Goal: Task Accomplishment & Management: Manage account settings

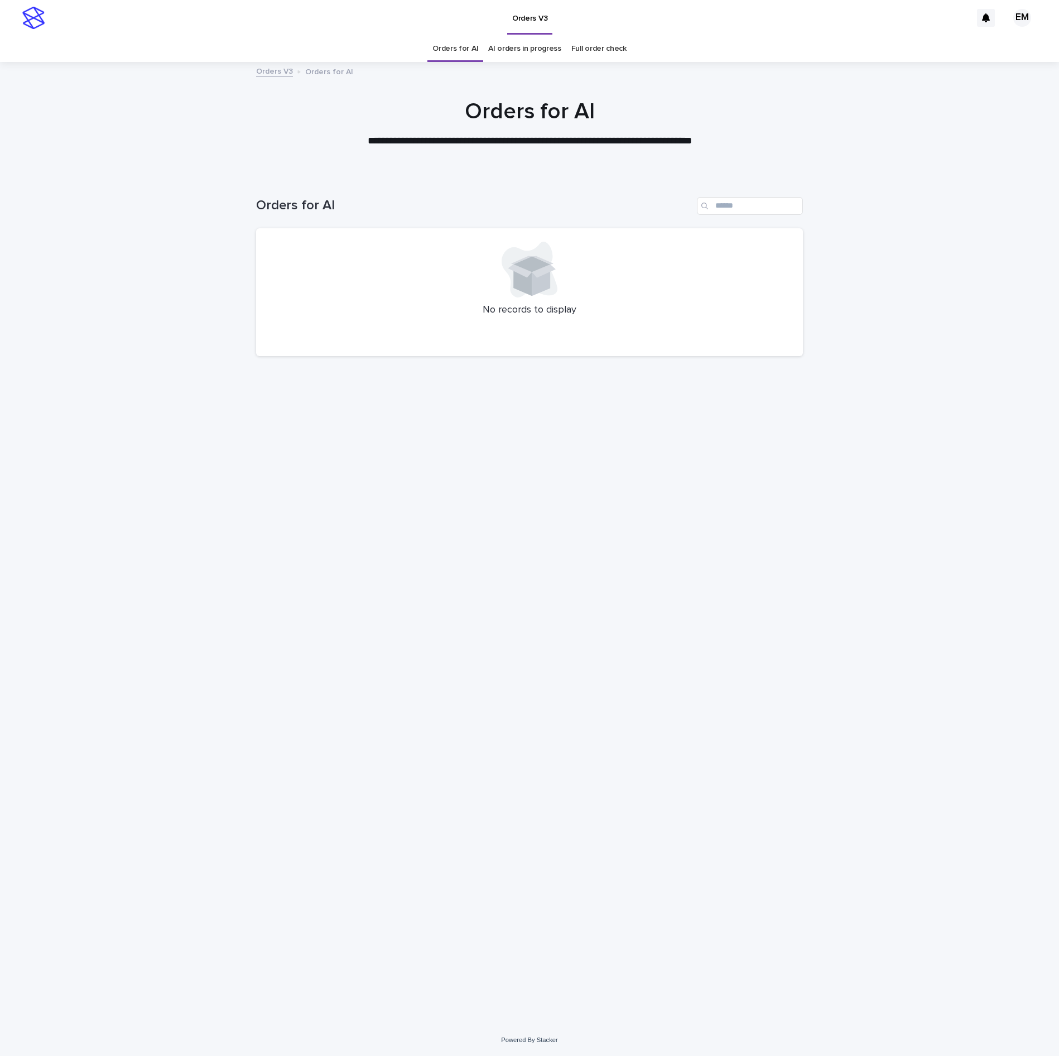
drag, startPoint x: 441, startPoint y: 558, endPoint x: 508, endPoint y: 587, distance: 73.0
click at [440, 559] on div "Loading... Saving… Loading... Saving… Orders for AI No records to display" at bounding box center [530, 585] width 558 height 821
click at [451, 646] on div "Loading... Saving… Loading... Saving… Orders for AI No records to display" at bounding box center [530, 585] width 558 height 821
click at [322, 492] on div "Loading... Saving… Loading... Saving… Orders for AI No records to display" at bounding box center [530, 585] width 558 height 821
drag, startPoint x: 350, startPoint y: 486, endPoint x: 119, endPoint y: 129, distance: 425.3
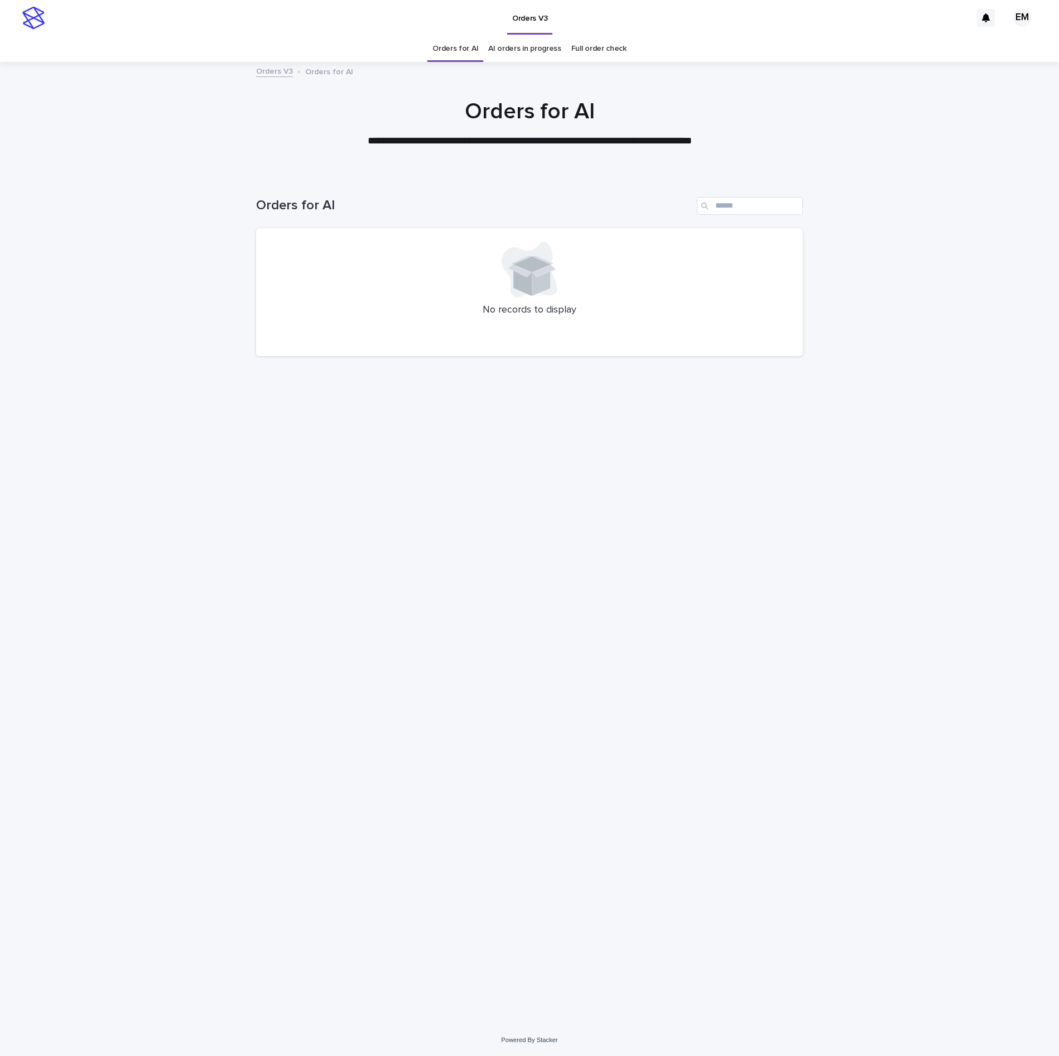
click at [349, 485] on div "Loading... Saving… Loading... Saving… Orders for AI No records to display" at bounding box center [530, 585] width 558 height 821
click at [396, 495] on div "Loading... Saving… Loading... Saving… Orders for AI No records to display" at bounding box center [530, 585] width 558 height 821
click at [382, 609] on div "Loading... Saving… Loading... Saving… Orders for AI No records to display" at bounding box center [530, 585] width 558 height 821
click at [486, 575] on div "Loading... Saving… Loading... Saving… Orders for AI No records to display" at bounding box center [530, 585] width 558 height 821
click at [494, 574] on div "Loading... Saving… Loading... Saving… Orders for AI No records to display" at bounding box center [530, 585] width 558 height 821
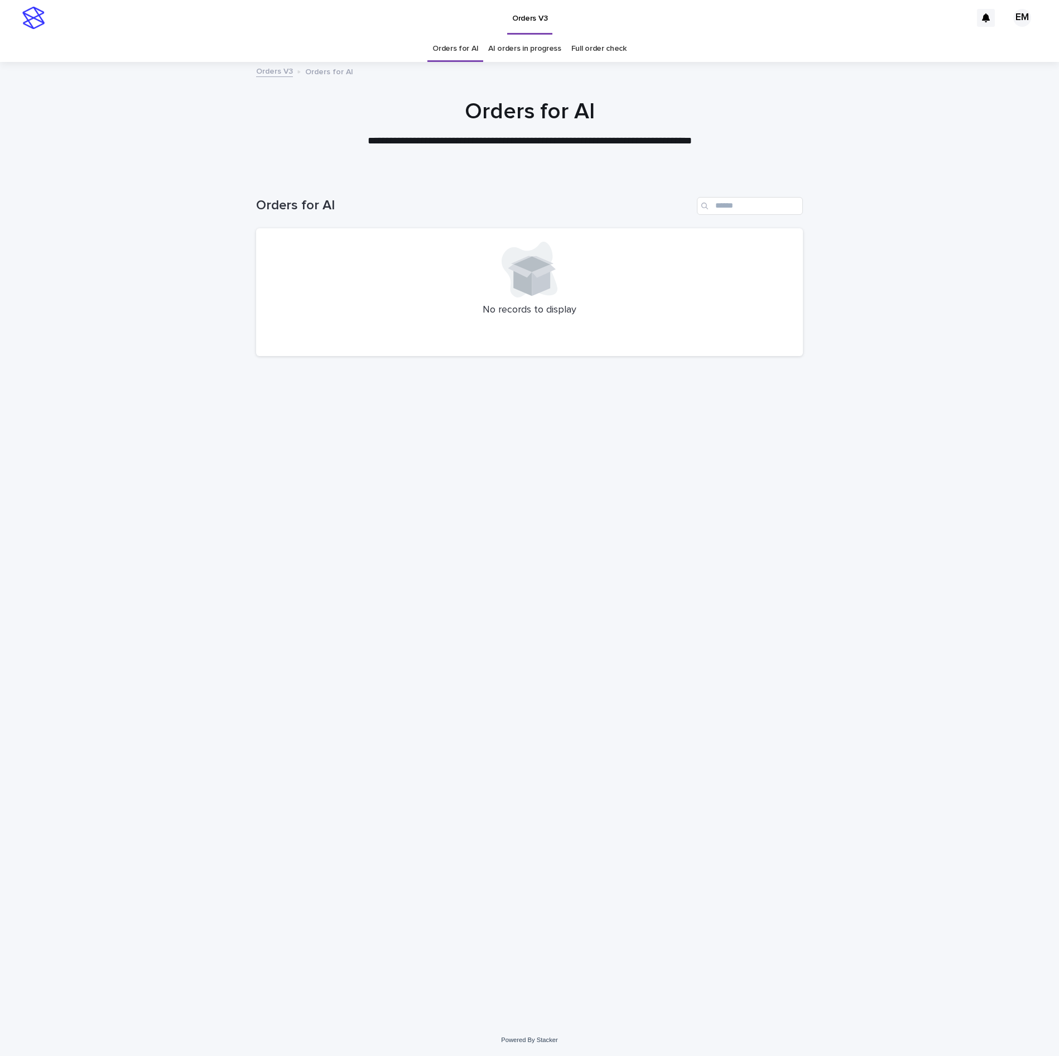
click at [288, 840] on div "Loading... Saving… Loading... Saving… Orders for AI No records to display" at bounding box center [530, 585] width 558 height 821
click at [296, 704] on div "Loading... Saving… Loading... Saving… Orders for AI No records to display" at bounding box center [530, 585] width 558 height 821
drag, startPoint x: 356, startPoint y: 774, endPoint x: 330, endPoint y: 711, distance: 68.6
click at [356, 773] on div "Loading... Saving… Loading... Saving… Orders for AI No records to display" at bounding box center [530, 585] width 558 height 821
drag, startPoint x: 433, startPoint y: 707, endPoint x: 308, endPoint y: 283, distance: 442.0
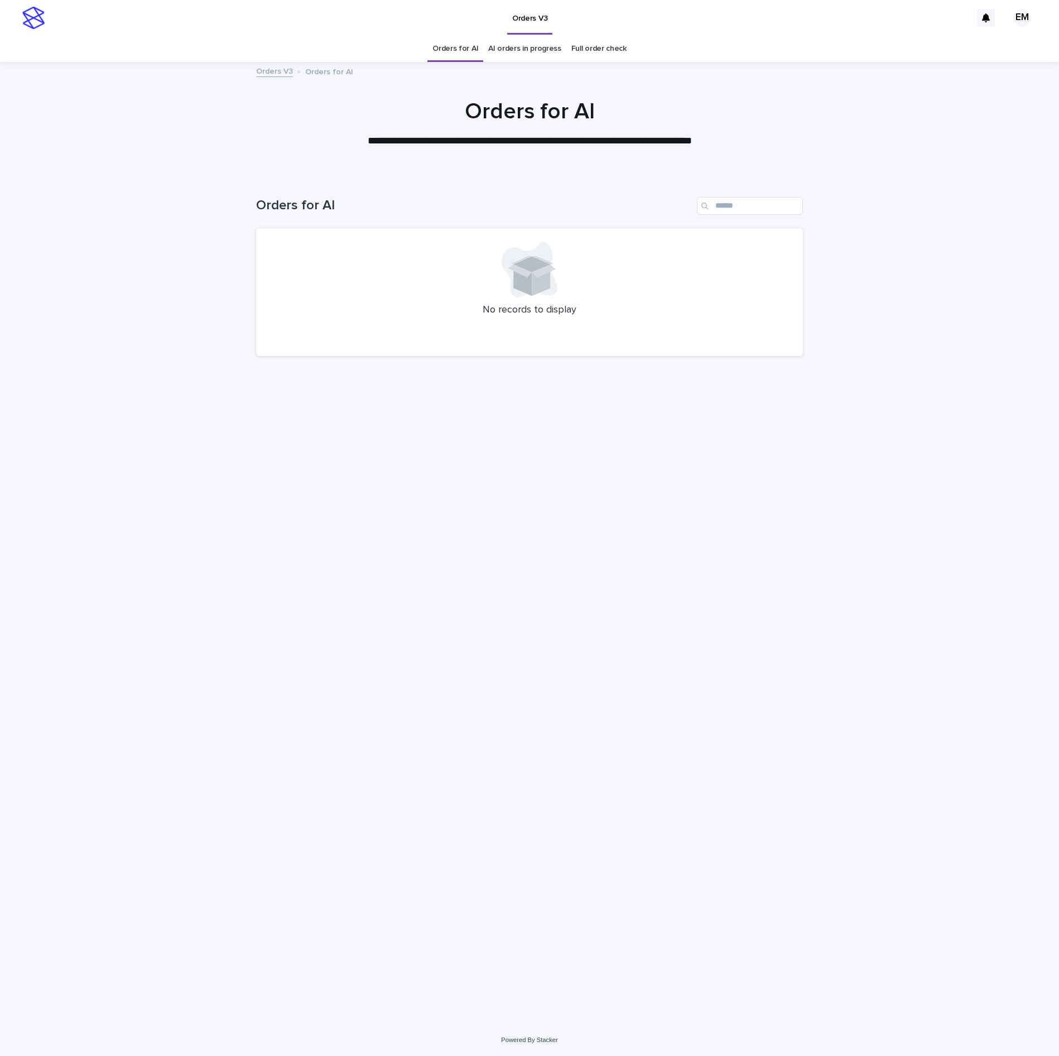
click at [433, 707] on div "Loading... Saving… Loading... Saving… Orders for AI No records to display" at bounding box center [530, 585] width 558 height 821
click at [407, 636] on div "Loading... Saving… Loading... Saving… Orders for AI No records to display" at bounding box center [530, 585] width 558 height 821
click at [466, 677] on div "Loading... Saving… Loading... Saving… Orders for AI No records to display" at bounding box center [530, 585] width 558 height 821
drag, startPoint x: 574, startPoint y: 640, endPoint x: 375, endPoint y: 344, distance: 357.1
click at [574, 640] on div "Loading... Saving… Loading... Saving… Orders for AI No records to display" at bounding box center [530, 585] width 558 height 821
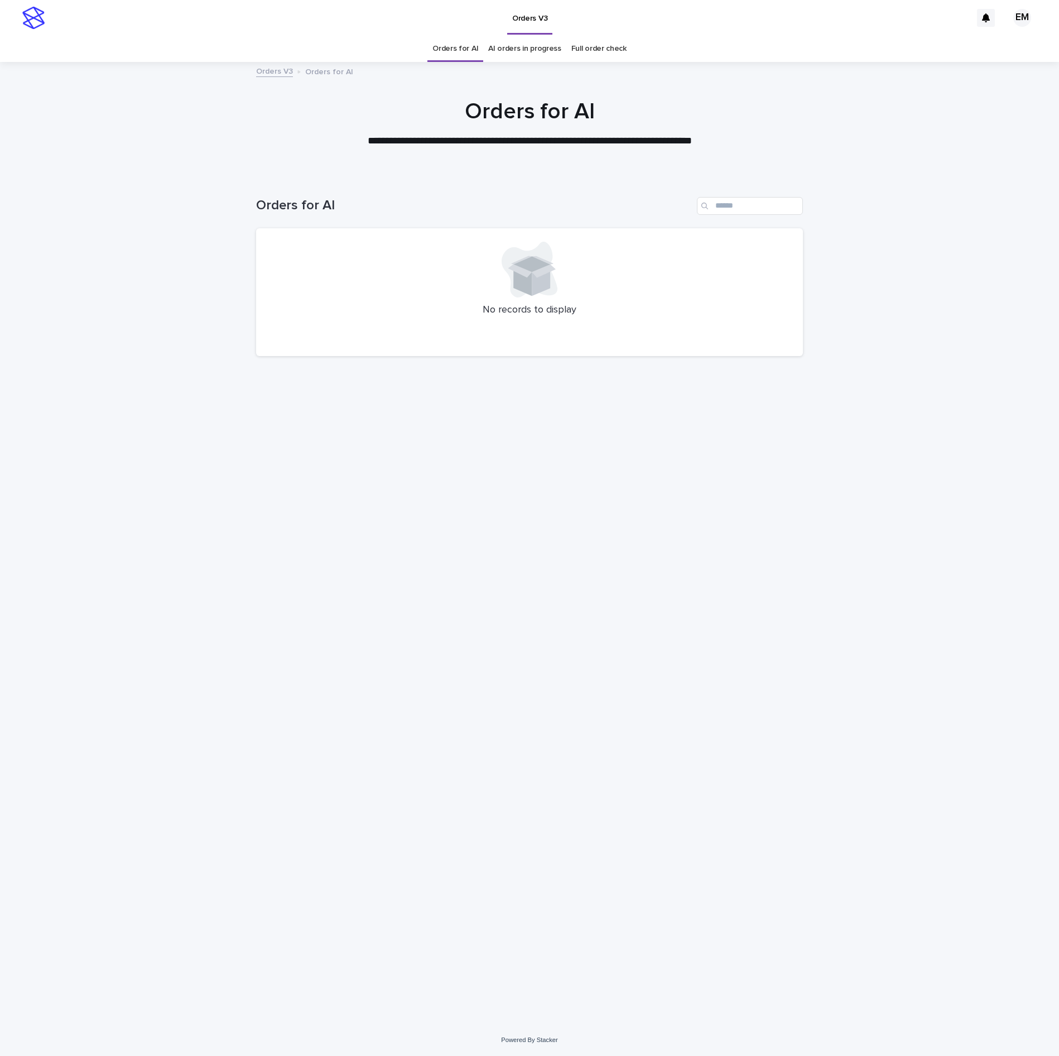
click at [478, 626] on div "Loading... Saving… Loading... Saving… Orders for AI No records to display" at bounding box center [530, 585] width 558 height 821
click at [580, 690] on div "Loading... Saving… Loading... Saving… Orders for AI No records to display" at bounding box center [530, 585] width 558 height 821
click at [367, 566] on div "Loading... Saving… Loading... Saving… Orders for AI No records to display" at bounding box center [530, 585] width 558 height 821
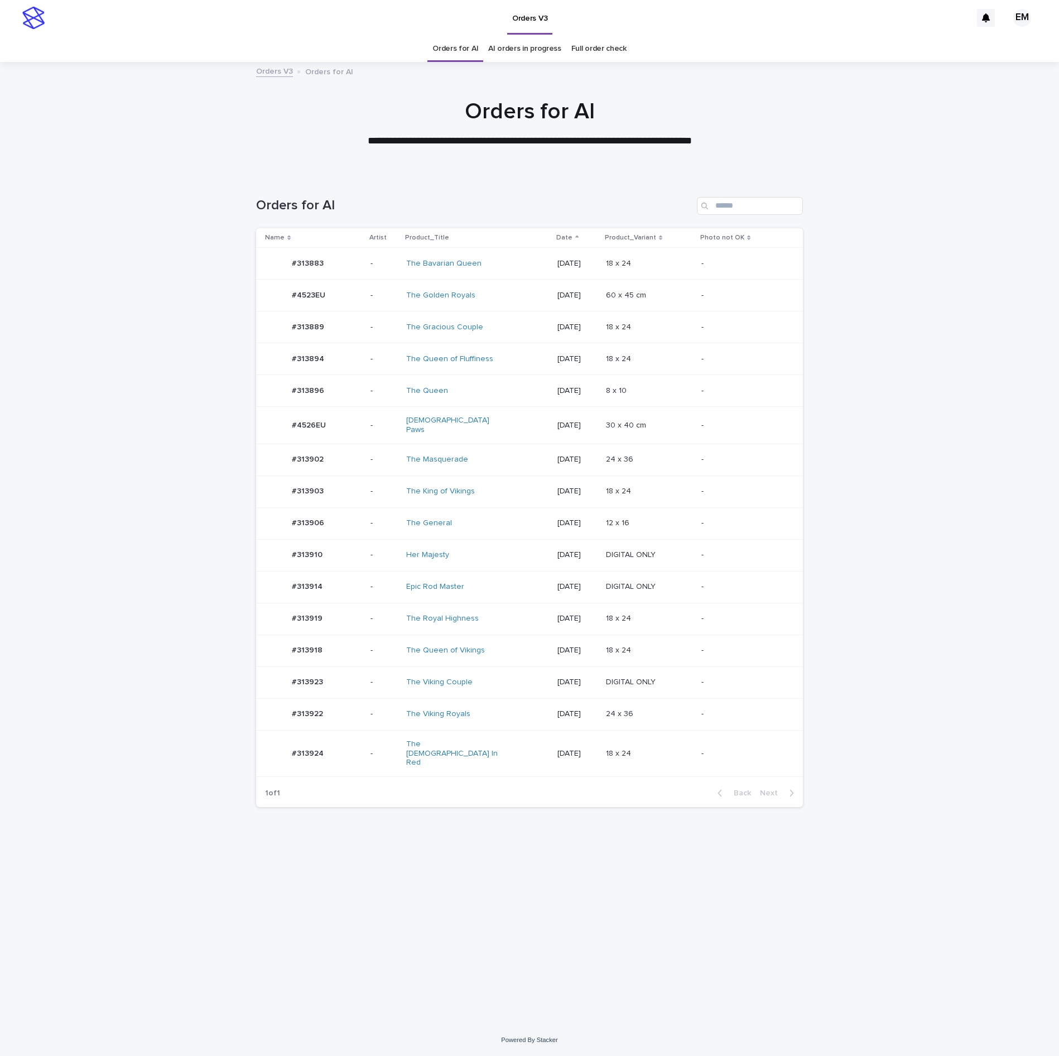
click at [358, 290] on div "#4523EU #4523EU" at bounding box center [313, 295] width 97 height 22
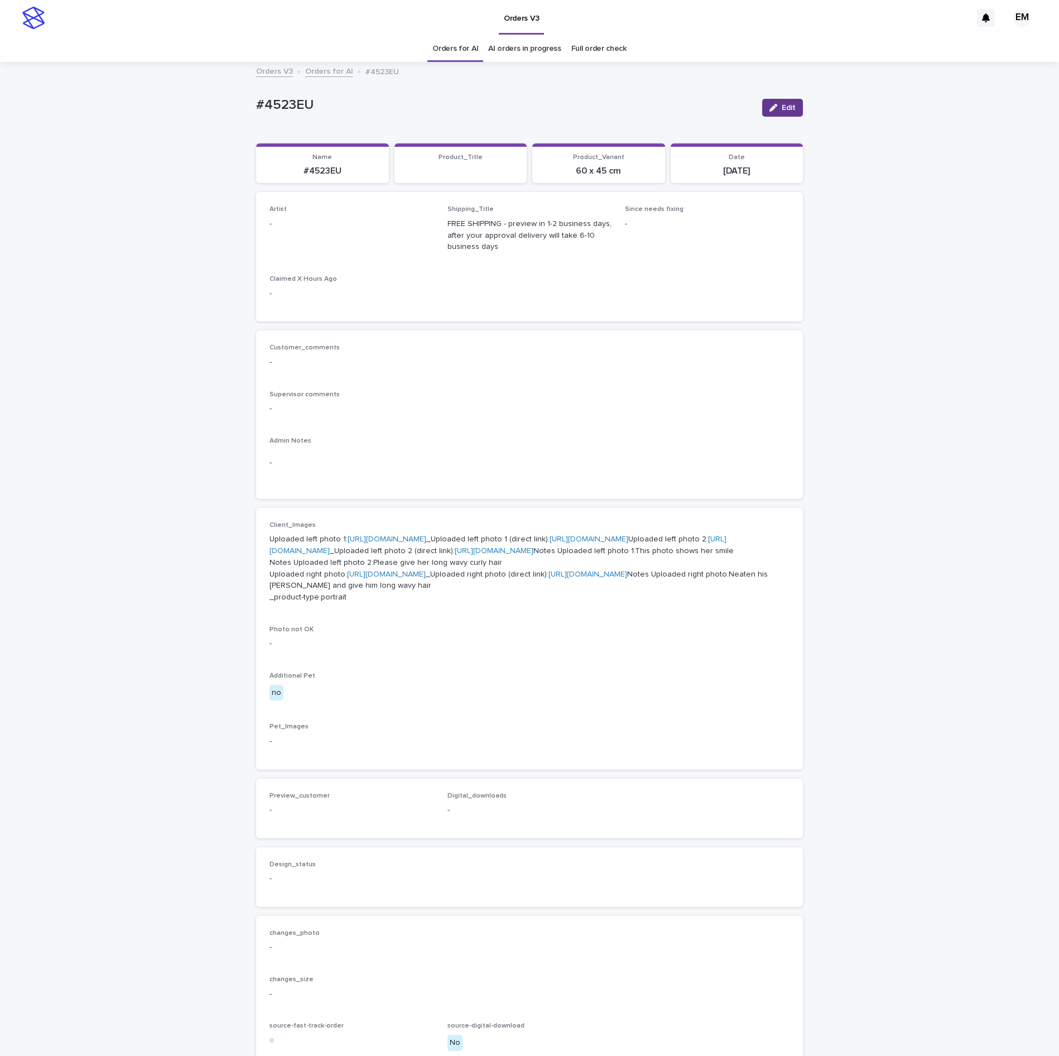
click at [782, 110] on span "Edit" at bounding box center [789, 108] width 14 height 8
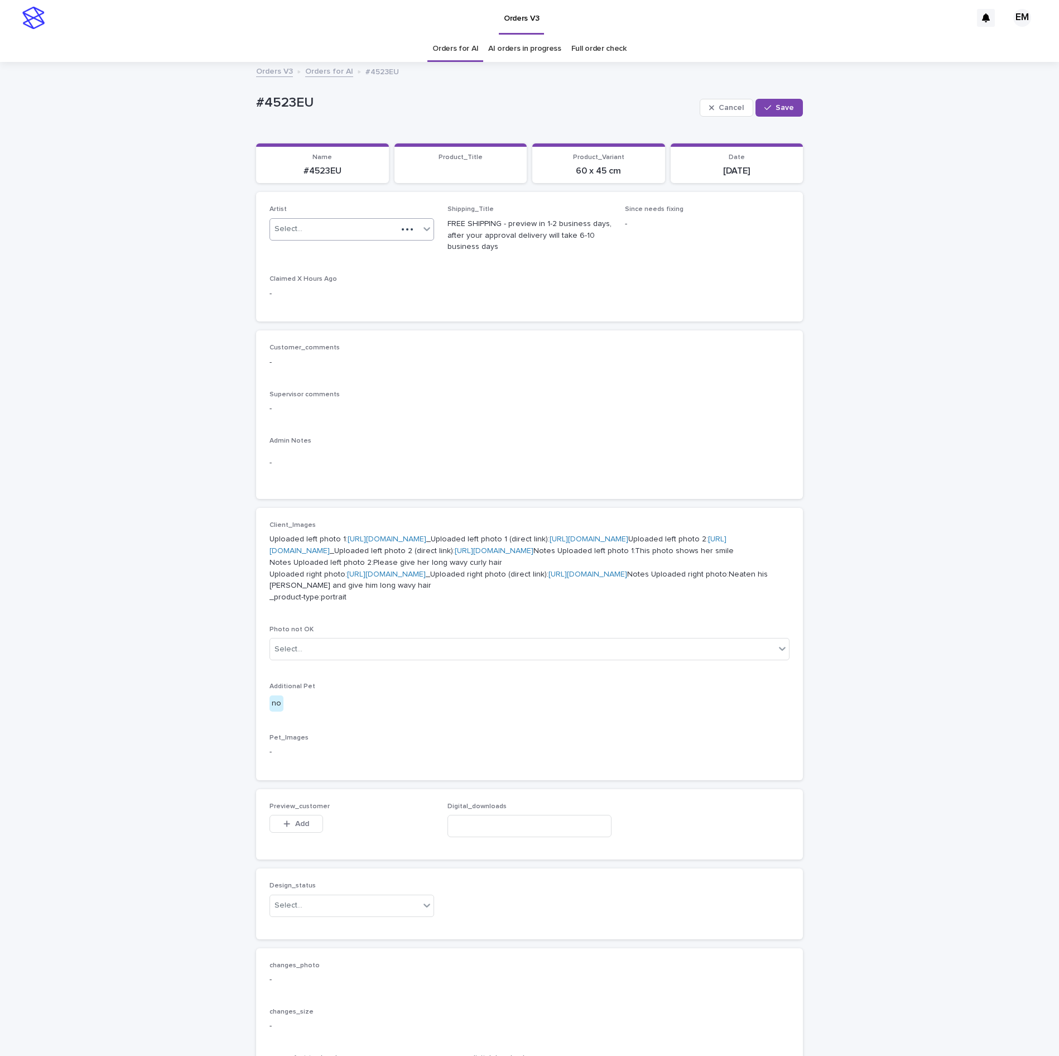
click at [324, 234] on div "Select..." at bounding box center [333, 229] width 127 height 18
paste input "**********"
type input "**********"
click at [329, 253] on div "EmersonHernandez" at bounding box center [343, 253] width 163 height 20
click at [777, 102] on button "Save" at bounding box center [778, 108] width 47 height 18
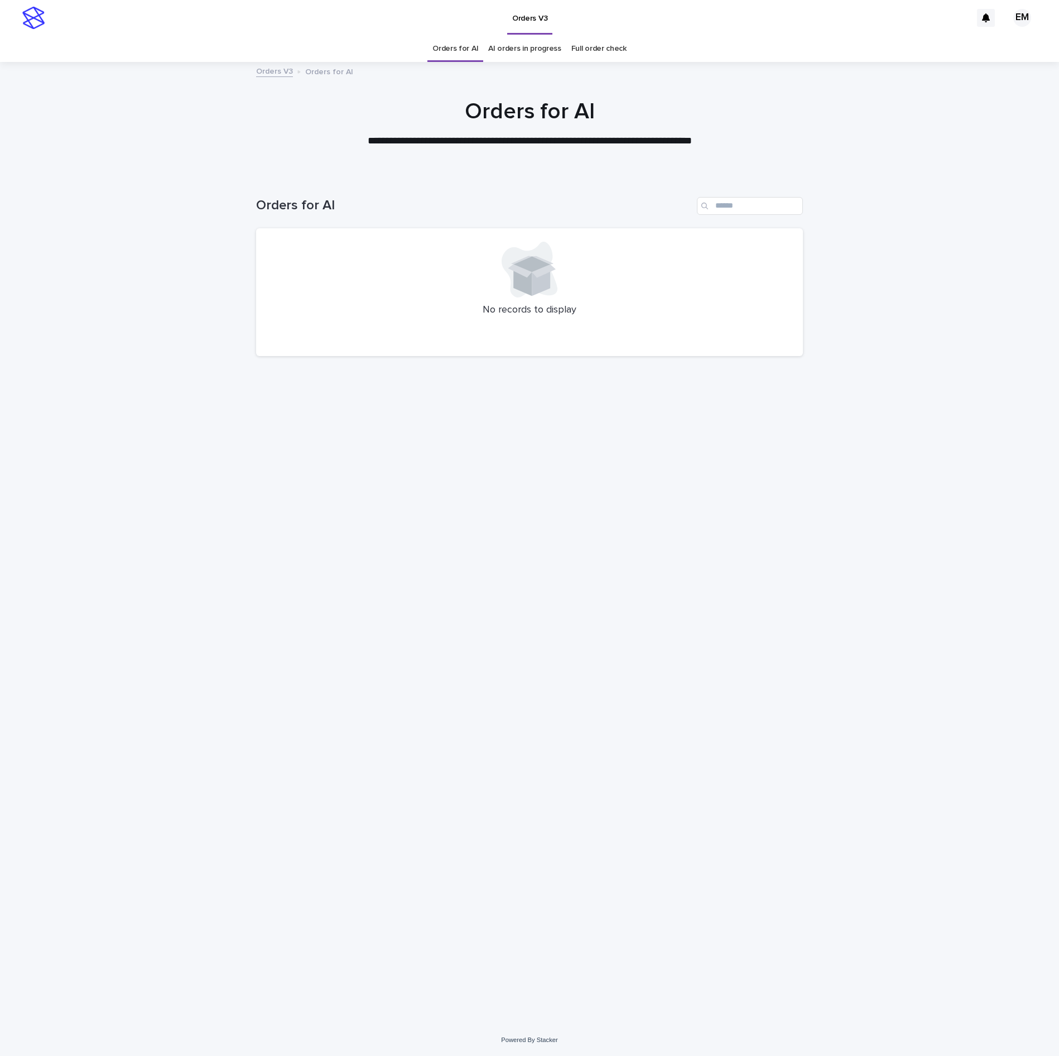
drag, startPoint x: 360, startPoint y: 273, endPoint x: 355, endPoint y: 257, distance: 17.6
click at [362, 273] on div at bounding box center [529, 270] width 520 height 56
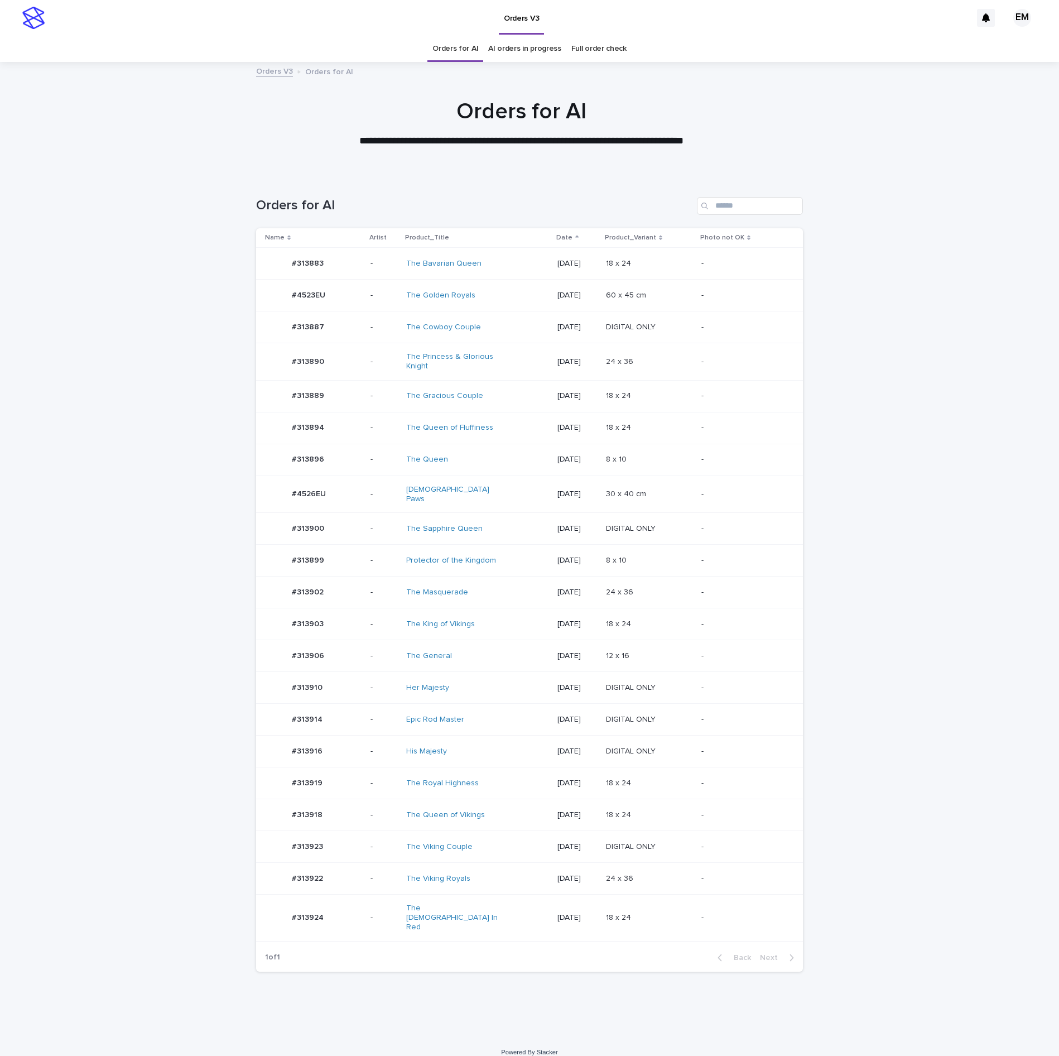
click at [370, 367] on p "-" at bounding box center [383, 361] width 27 height 9
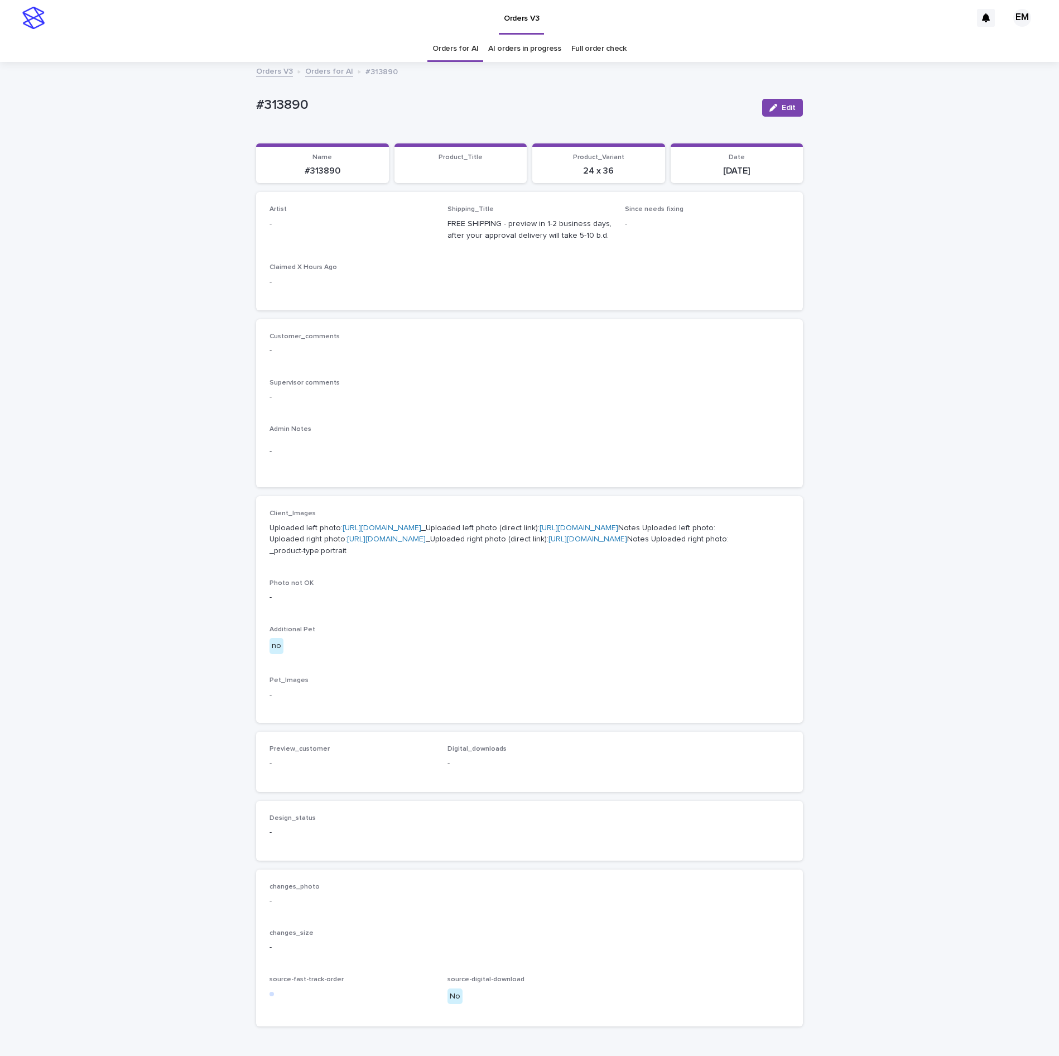
drag, startPoint x: 769, startPoint y: 105, endPoint x: 387, endPoint y: 214, distance: 397.0
click at [769, 106] on div "button" at bounding box center [775, 108] width 12 height 8
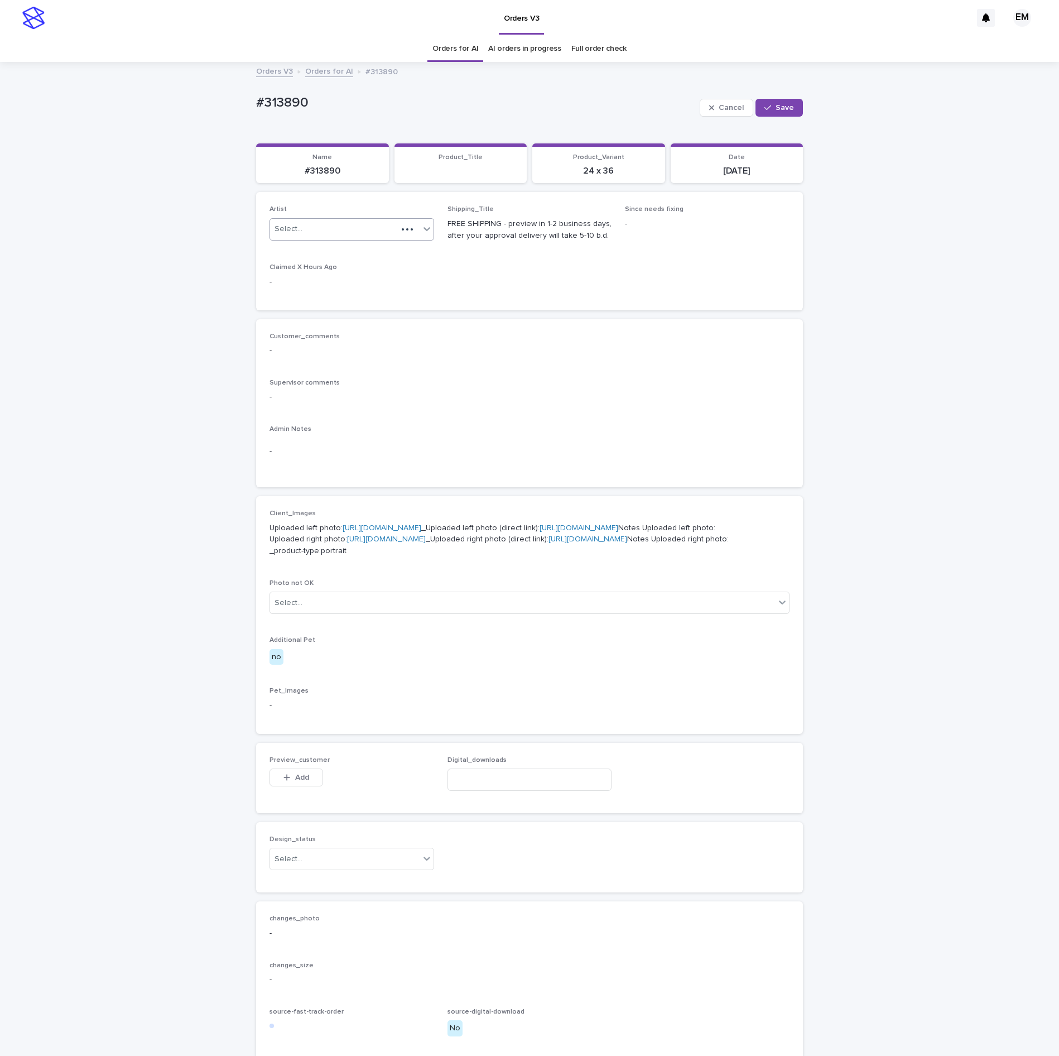
click at [337, 229] on div "Select..." at bounding box center [333, 229] width 127 height 18
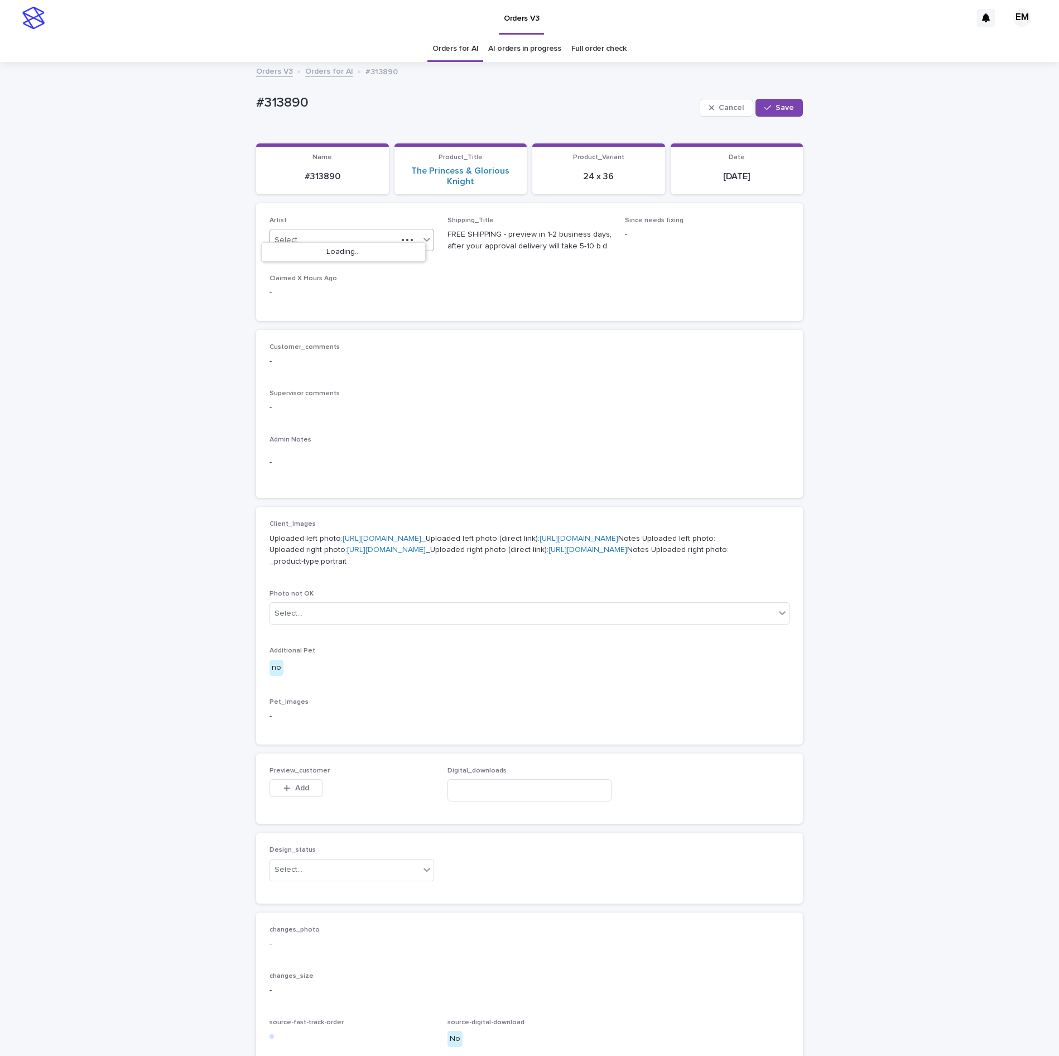
paste input "**********"
type input "**********"
click at [780, 107] on span "Save" at bounding box center [784, 108] width 18 height 8
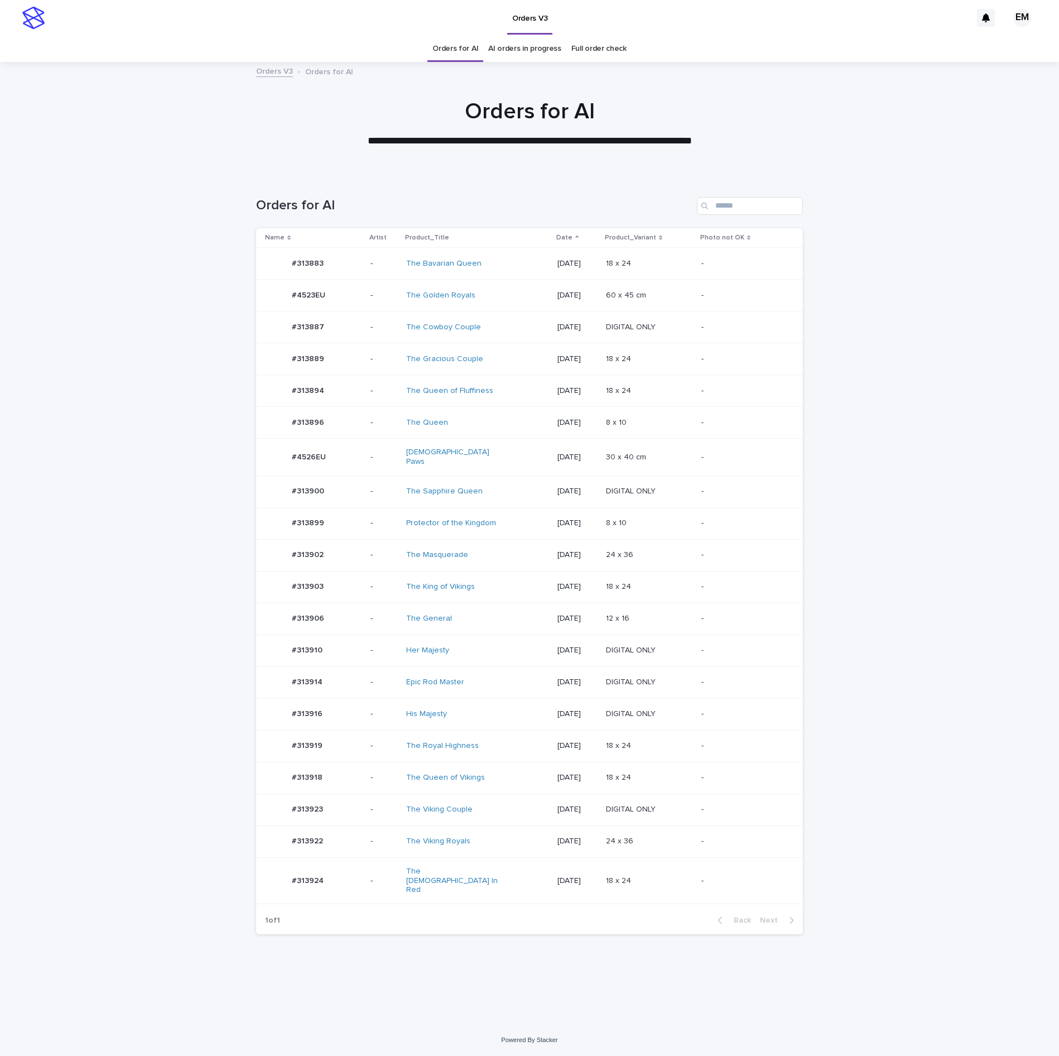
click at [372, 360] on p "-" at bounding box center [383, 358] width 27 height 9
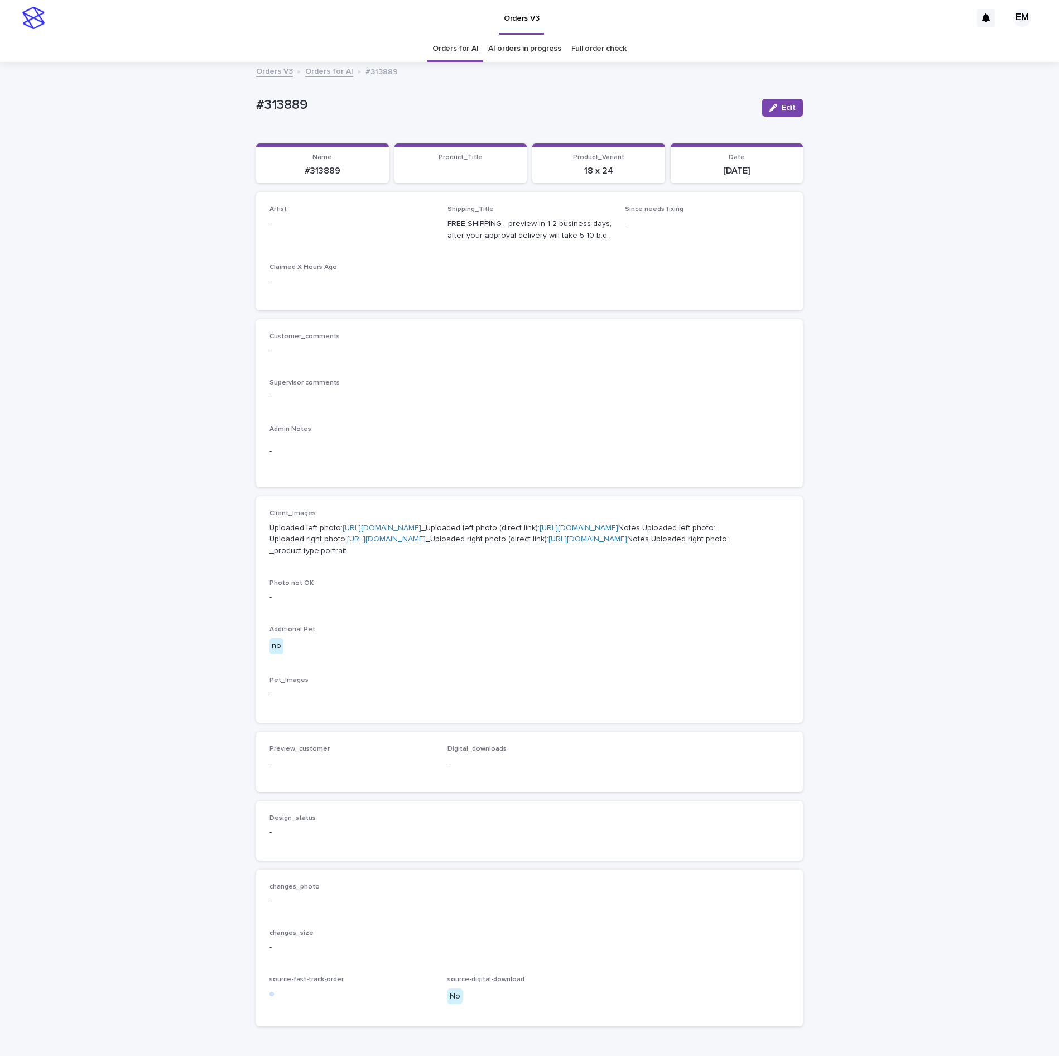
click at [771, 110] on div "button" at bounding box center [775, 108] width 12 height 8
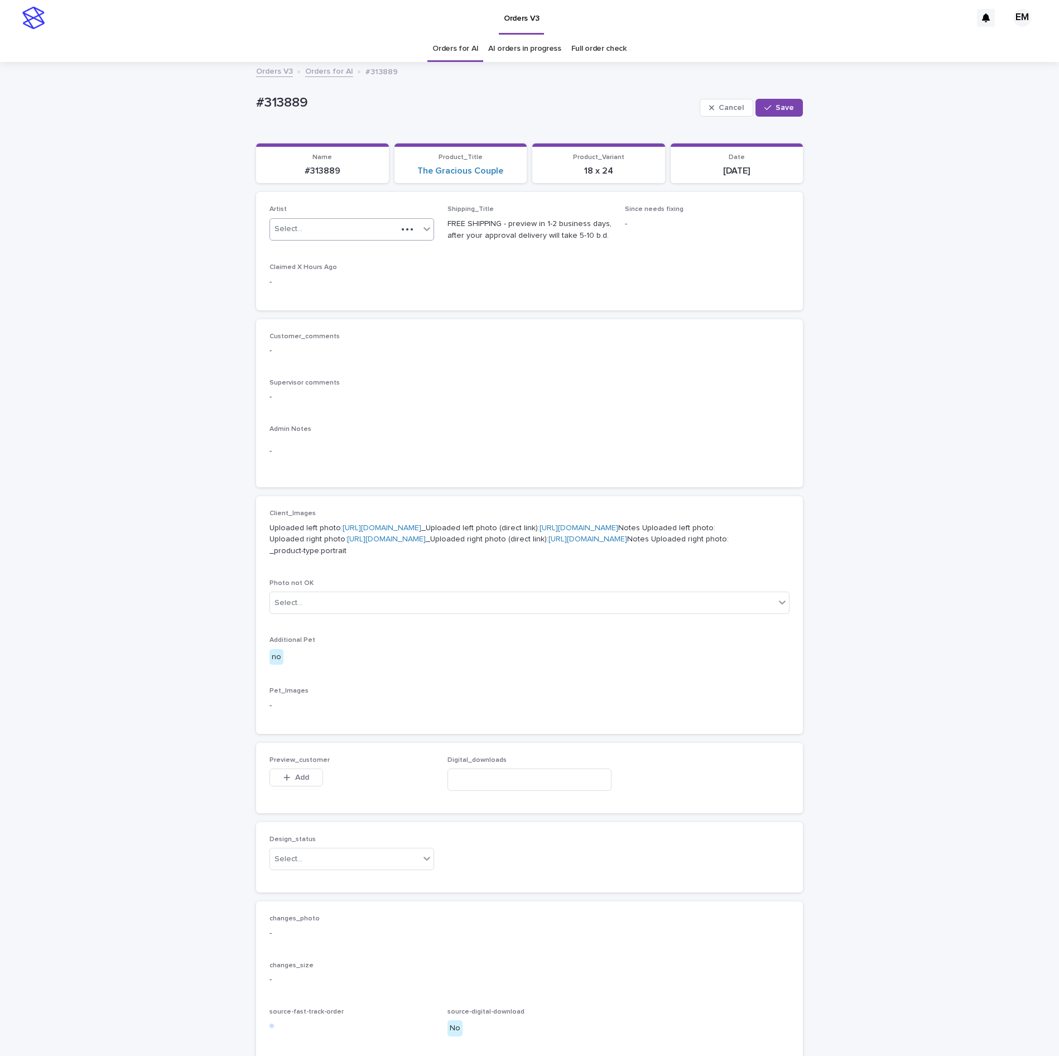
click at [365, 227] on div "Select..." at bounding box center [333, 229] width 127 height 18
paste input "**********"
type input "**********"
click at [764, 107] on icon "button" at bounding box center [767, 108] width 7 height 8
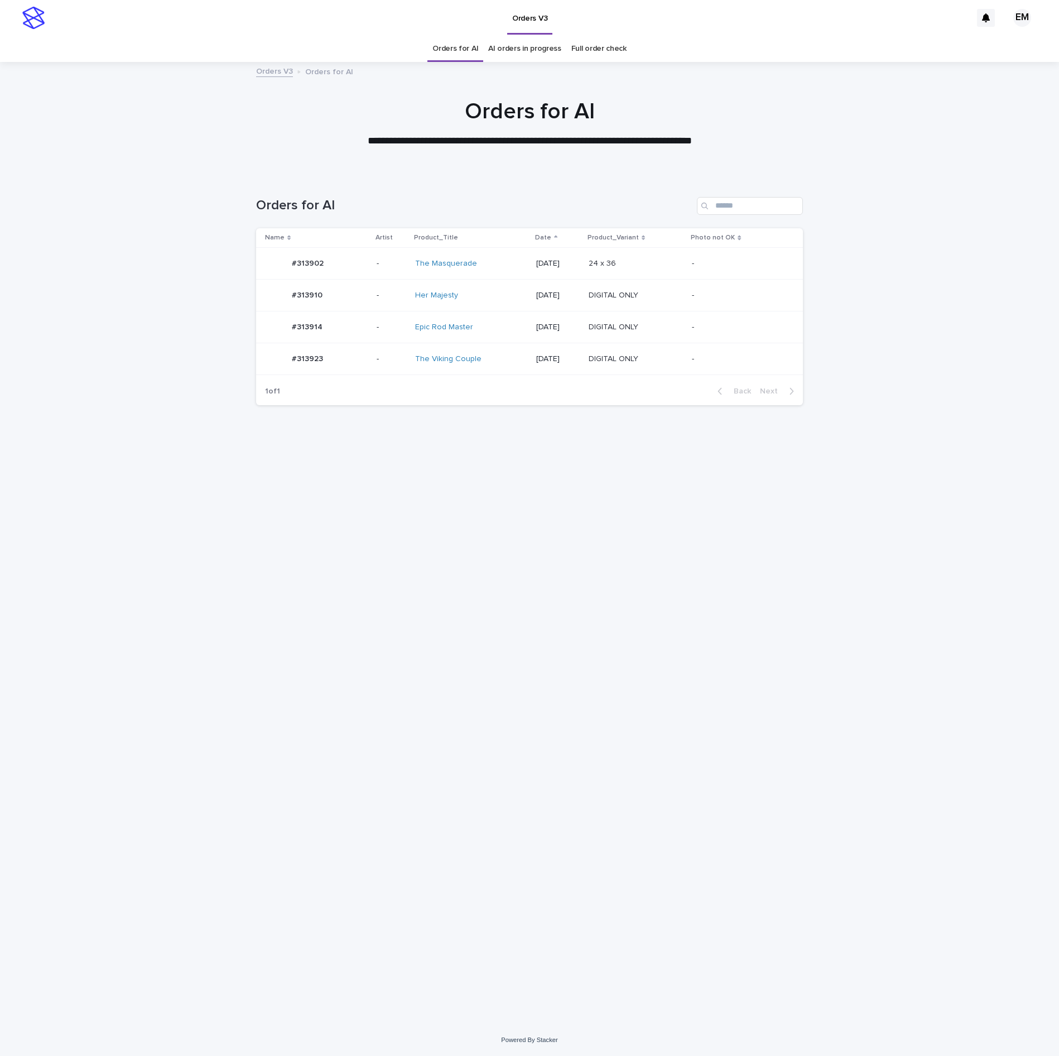
click at [349, 337] on div "#313914 #313914" at bounding box center [316, 327] width 103 height 22
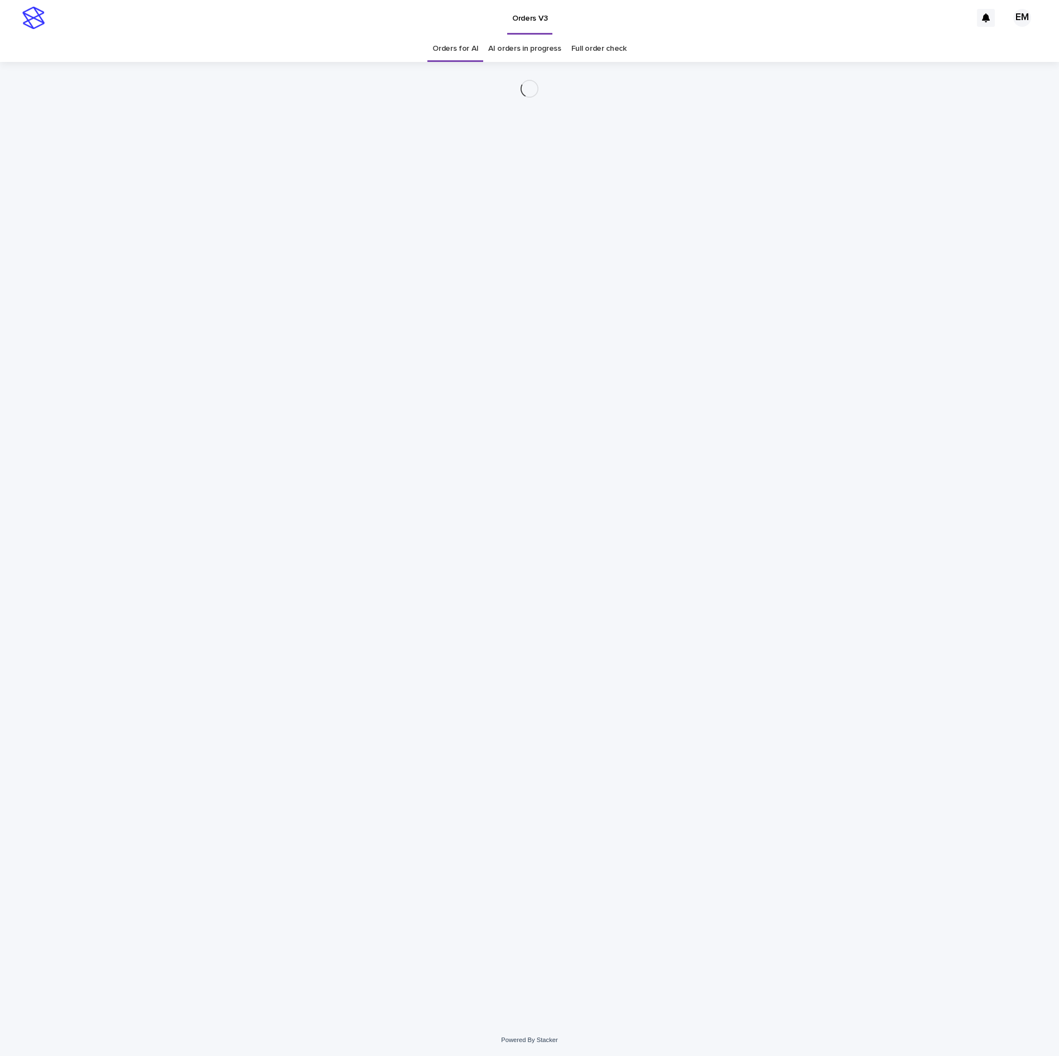
drag, startPoint x: 624, startPoint y: 151, endPoint x: 623, endPoint y: 144, distance: 6.8
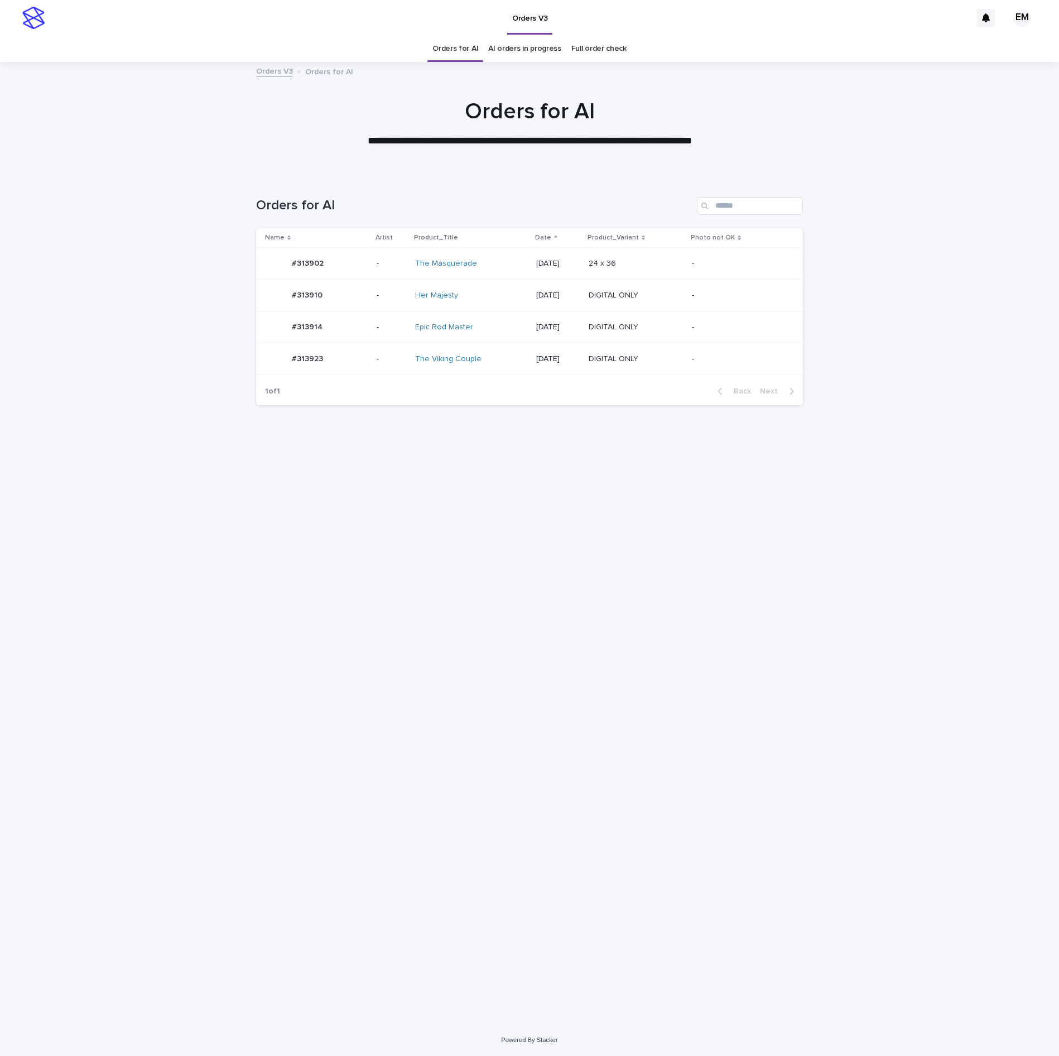
click at [365, 359] on td "#313923 #313923" at bounding box center [314, 359] width 116 height 32
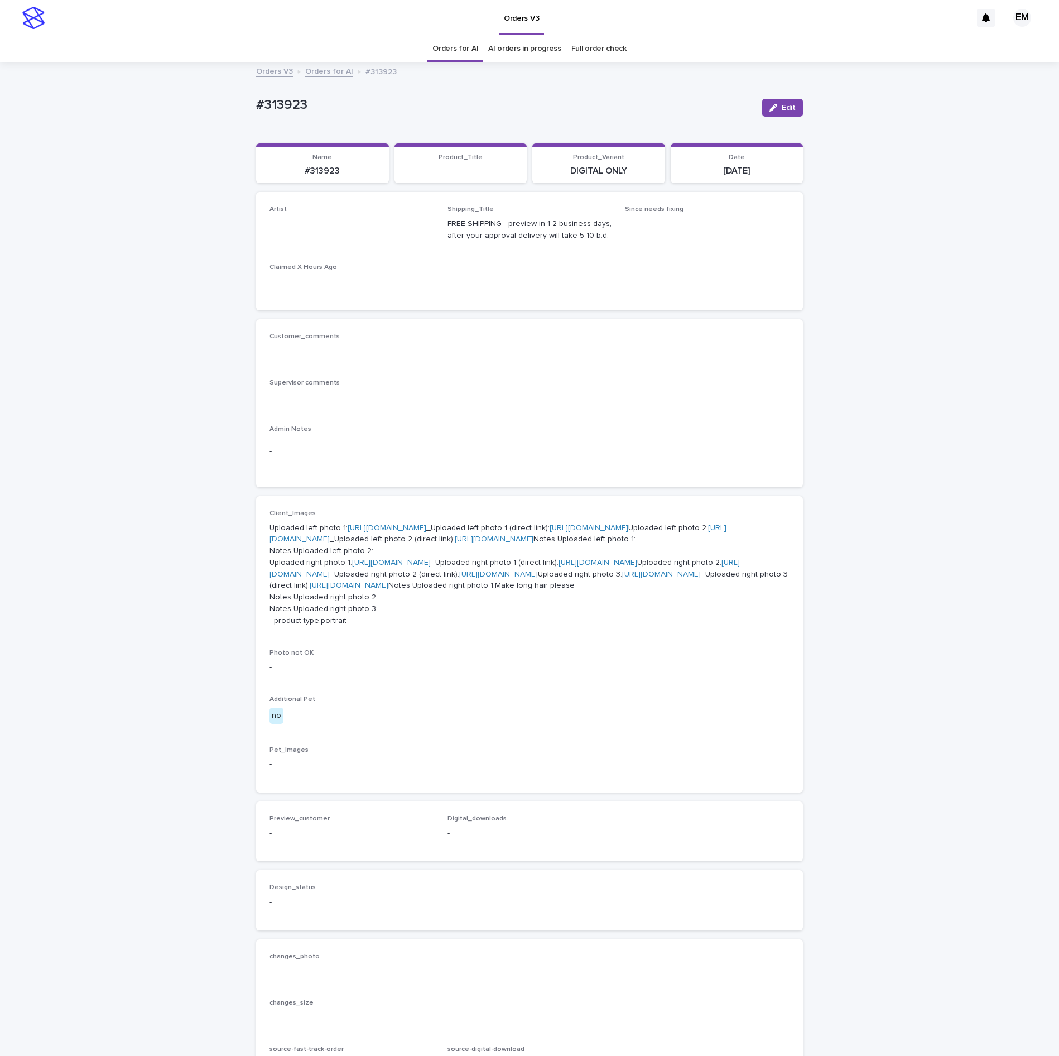
drag, startPoint x: 777, startPoint y: 115, endPoint x: 551, endPoint y: 164, distance: 230.7
click at [771, 114] on button "Edit" at bounding box center [782, 108] width 41 height 18
click at [377, 238] on div "Select..." at bounding box center [333, 229] width 127 height 18
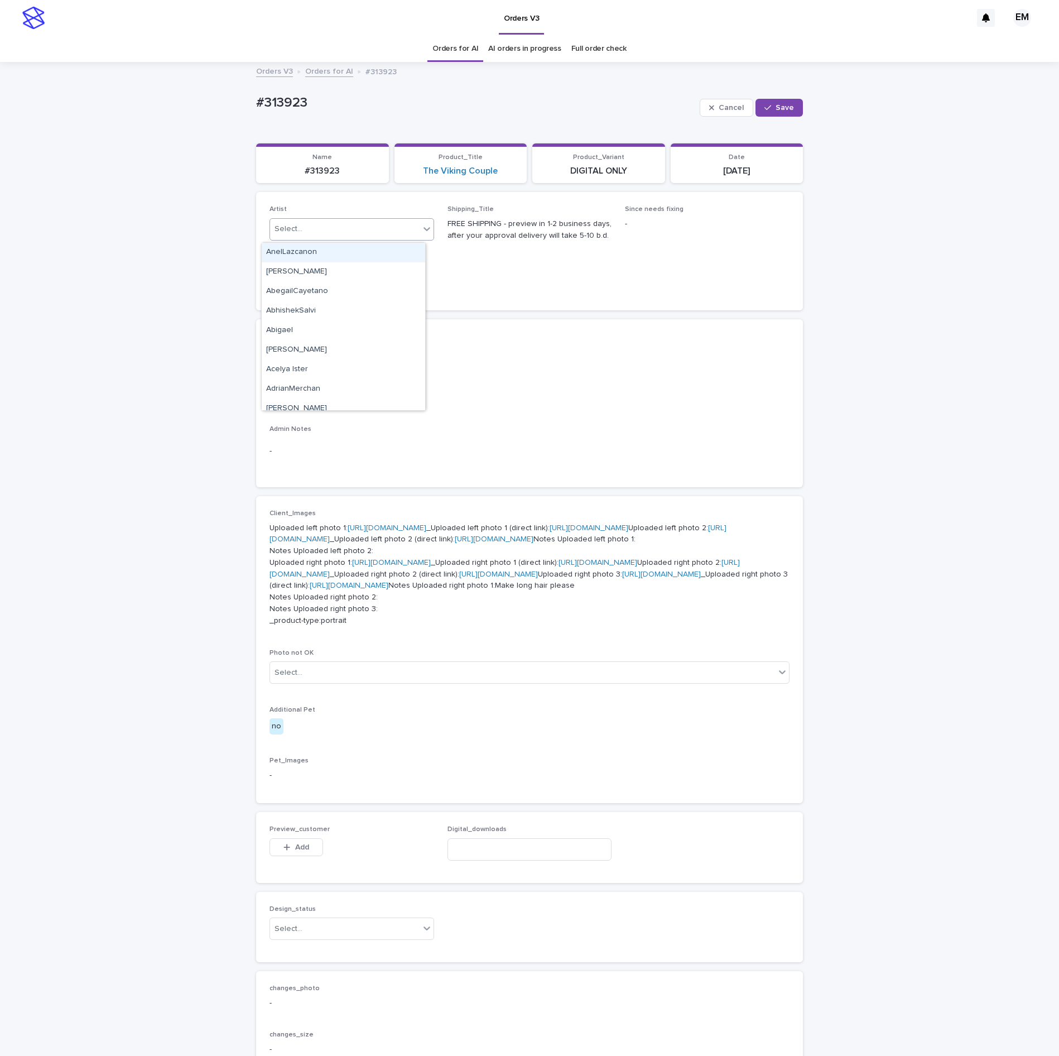
paste input "**********"
type input "**********"
drag, startPoint x: 774, startPoint y: 96, endPoint x: 774, endPoint y: 114, distance: 17.9
click at [774, 99] on div "Cancel Save" at bounding box center [751, 107] width 103 height 45
click at [775, 109] on span "Save" at bounding box center [784, 108] width 18 height 8
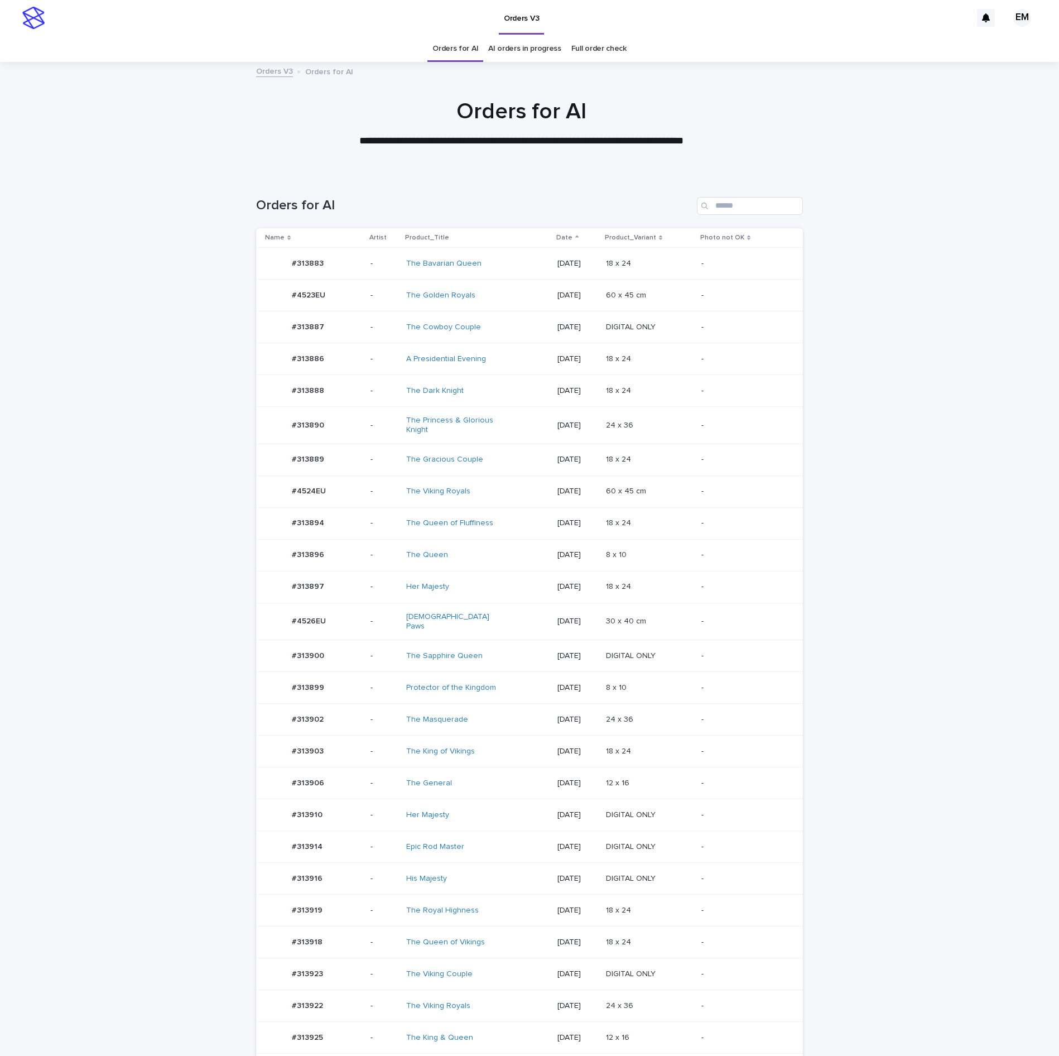
click at [370, 687] on p "-" at bounding box center [383, 687] width 27 height 9
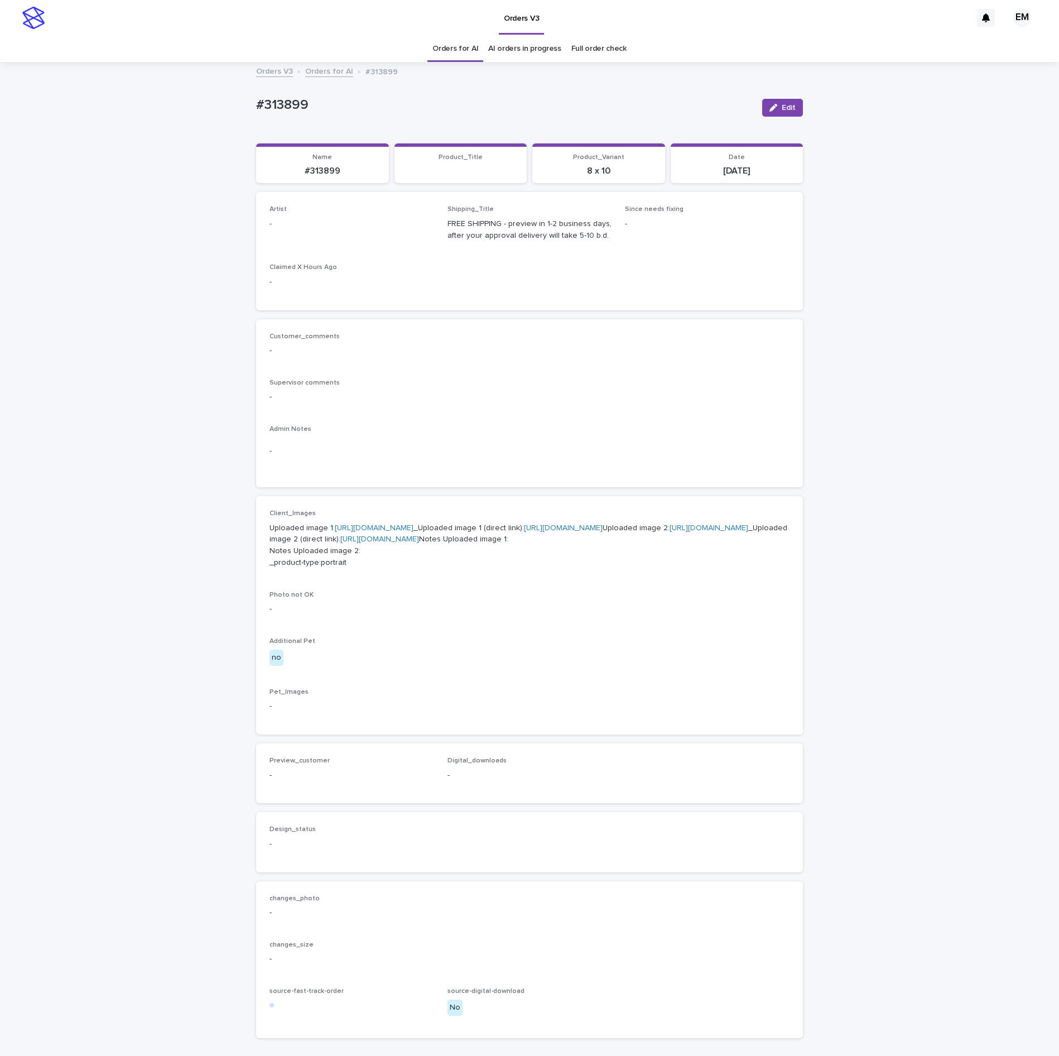
drag, startPoint x: 788, startPoint y: 104, endPoint x: 702, endPoint y: 132, distance: 90.3
click at [788, 105] on button "Edit" at bounding box center [782, 108] width 41 height 18
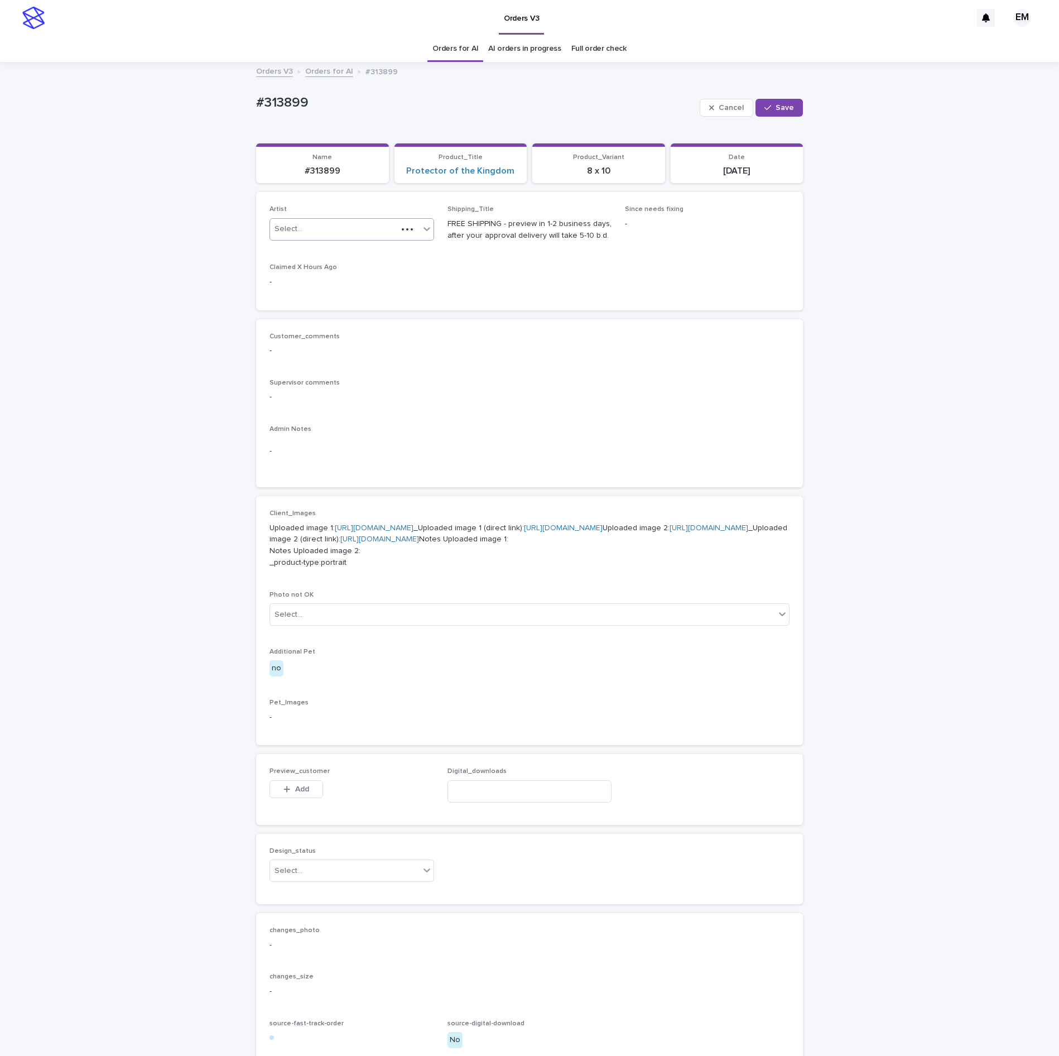
click at [421, 225] on icon at bounding box center [426, 228] width 11 height 11
paste input "**********"
type input "**********"
click at [379, 249] on div "EmersonHernandez" at bounding box center [343, 253] width 163 height 20
drag, startPoint x: 778, startPoint y: 105, endPoint x: 646, endPoint y: 33, distance: 149.8
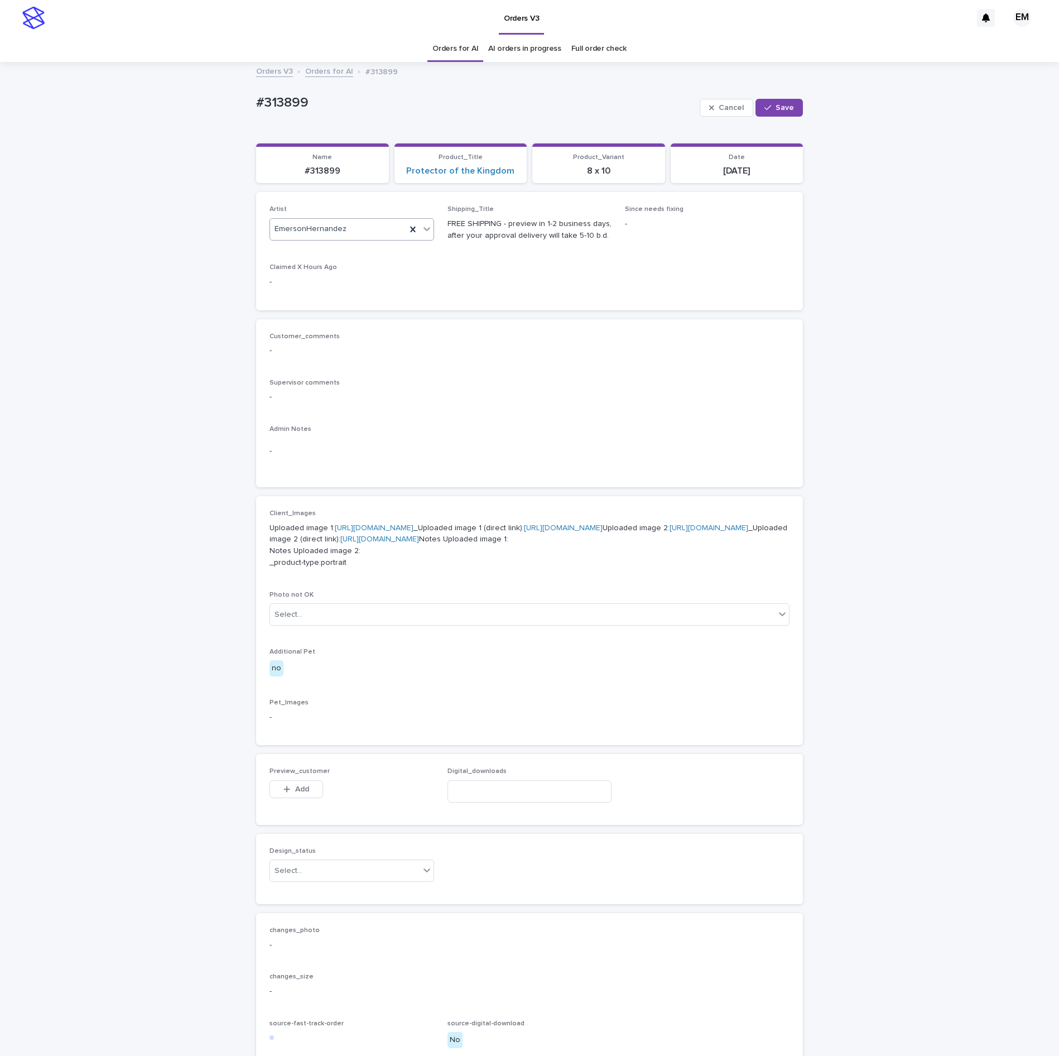
click at [778, 107] on span "Save" at bounding box center [784, 108] width 18 height 8
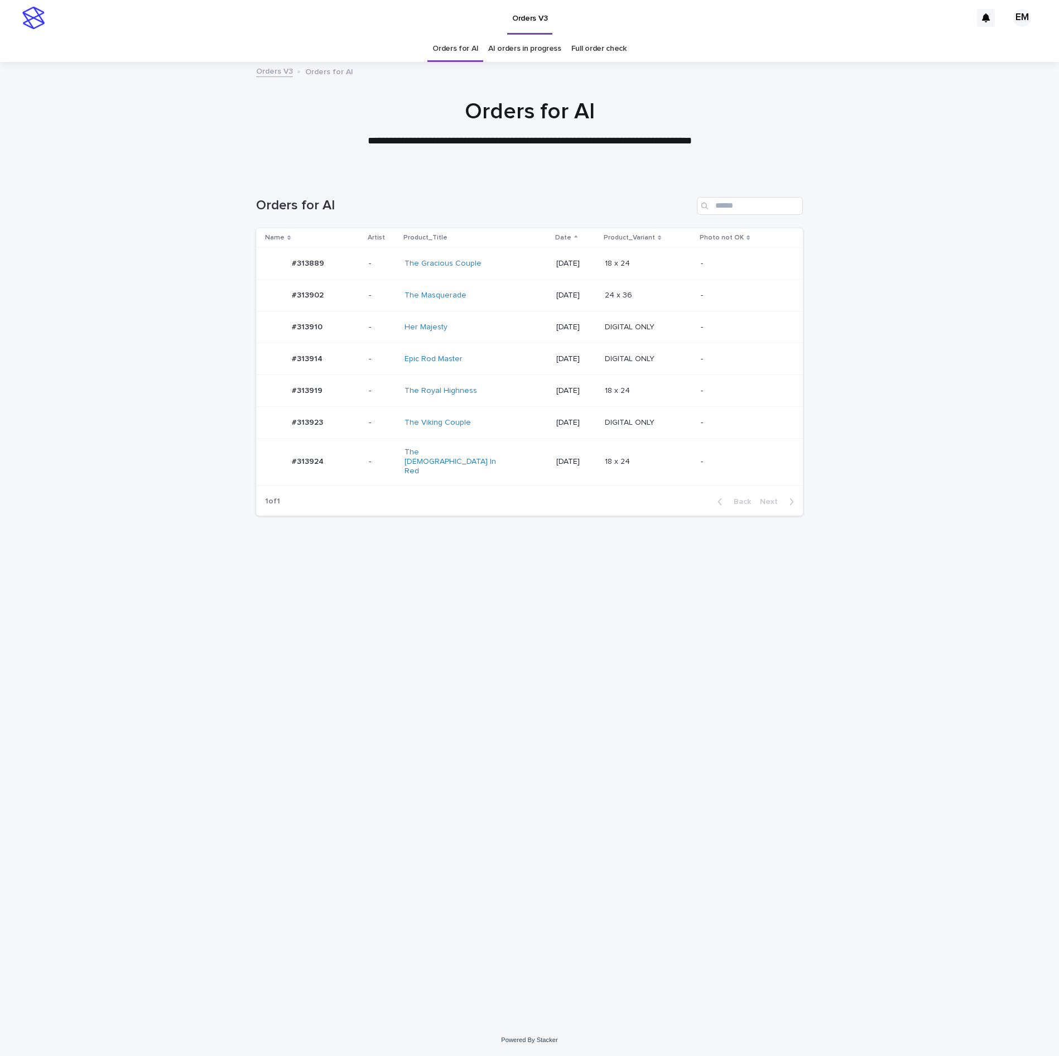
click at [355, 367] on div "#313914 #313914" at bounding box center [312, 359] width 95 height 22
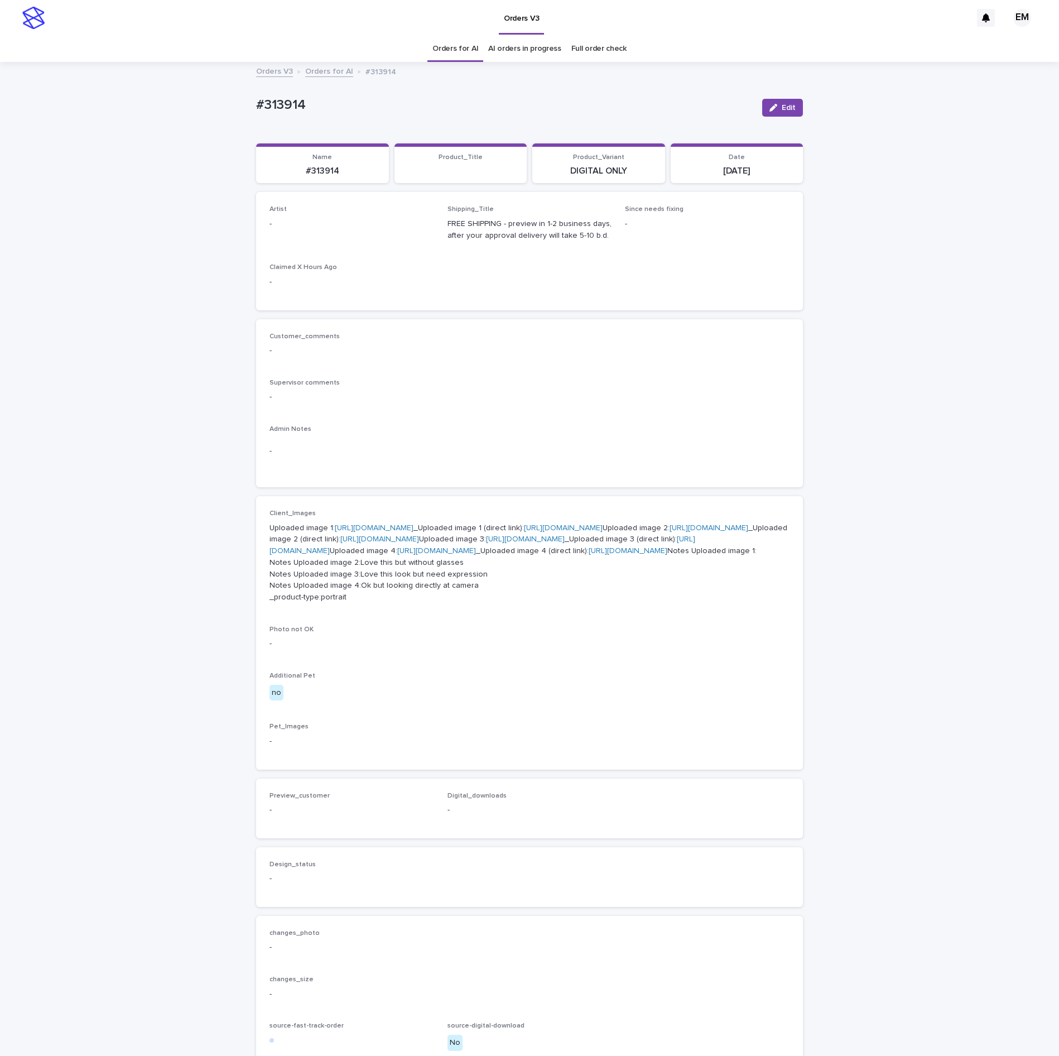
click at [783, 104] on button "Edit" at bounding box center [782, 108] width 41 height 18
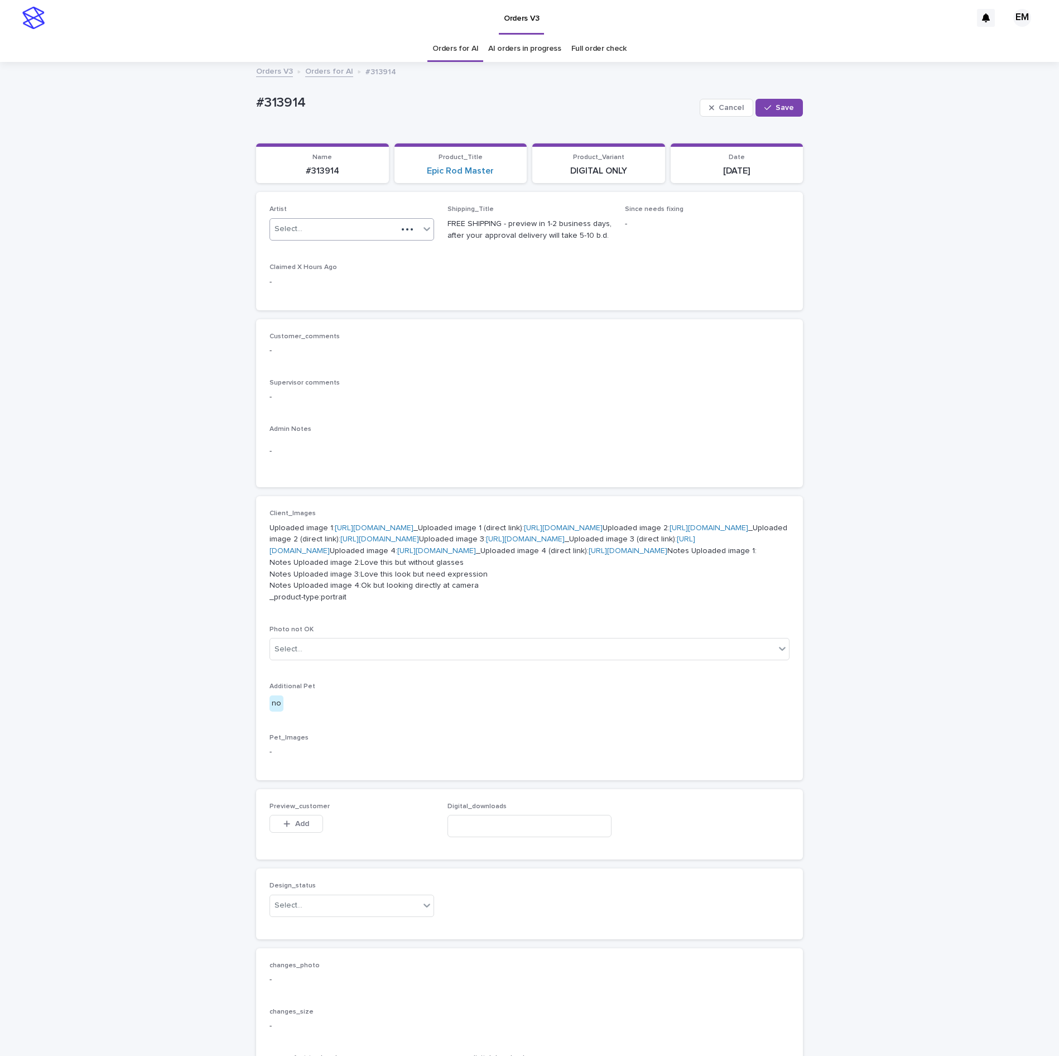
click at [402, 229] on span at bounding box center [403, 229] width 2 height 2
paste input "**********"
type input "**********"
click at [778, 107] on span "Save" at bounding box center [784, 108] width 18 height 8
